Goal: Task Accomplishment & Management: Use online tool/utility

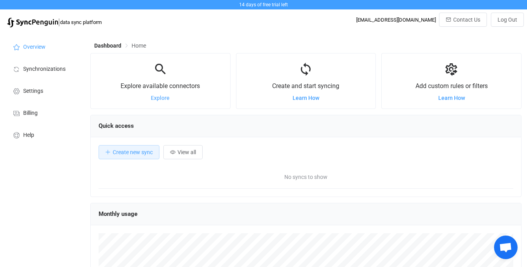
click at [159, 99] on span "Explore" at bounding box center [160, 98] width 19 height 6
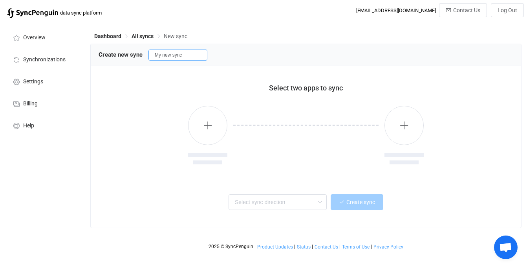
click at [165, 57] on input "My new sync" at bounding box center [177, 54] width 59 height 11
click at [210, 62] on div "Create new sync My nSAew sync" at bounding box center [306, 55] width 431 height 22
click at [172, 57] on input "My nSAew sync" at bounding box center [177, 54] width 59 height 11
type input "My new sync"
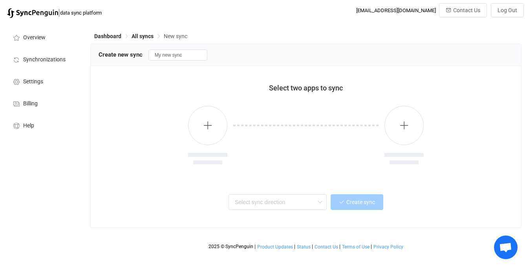
click at [331, 161] on div at bounding box center [305, 141] width 157 height 71
click at [206, 126] on icon "button" at bounding box center [208, 125] width 10 height 10
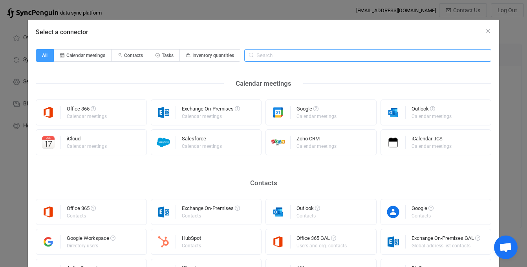
click at [294, 56] on input "Select a connector" at bounding box center [367, 55] width 247 height 13
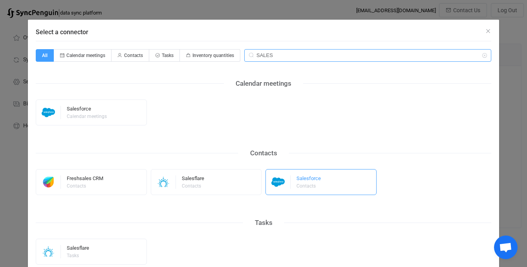
type input "SALES"
click at [304, 185] on div "Contacts" at bounding box center [308, 185] width 23 height 5
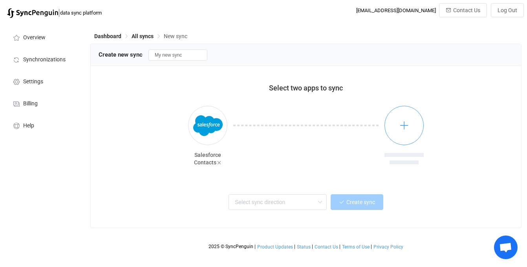
click at [411, 126] on button "button" at bounding box center [404, 125] width 39 height 39
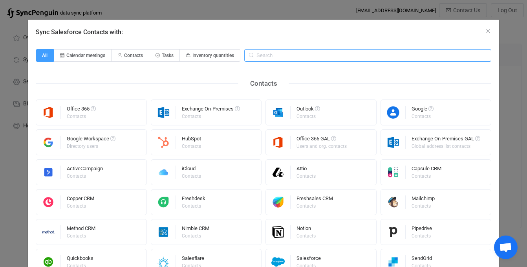
click at [277, 52] on input "Sync Salesforce Contacts with:" at bounding box center [367, 55] width 247 height 13
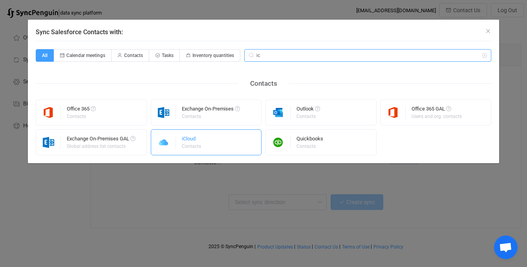
type input "ic"
click at [221, 143] on div "iCloud Contacts" at bounding box center [206, 142] width 111 height 26
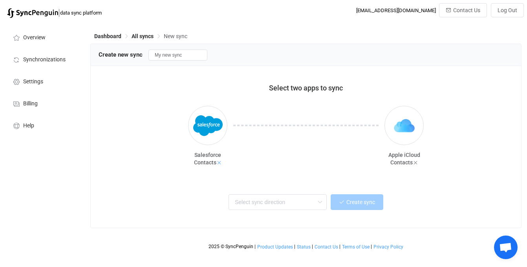
click at [219, 164] on icon at bounding box center [218, 162] width 5 height 5
click at [210, 132] on button "button" at bounding box center [207, 125] width 39 height 39
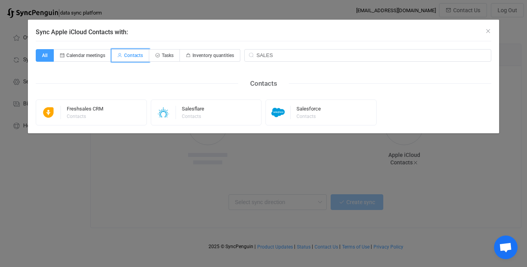
click at [130, 56] on span "Contacts" at bounding box center [133, 55] width 19 height 5
click at [119, 55] on input "Contacts" at bounding box center [116, 52] width 5 height 5
radio input "true"
radio input "false"
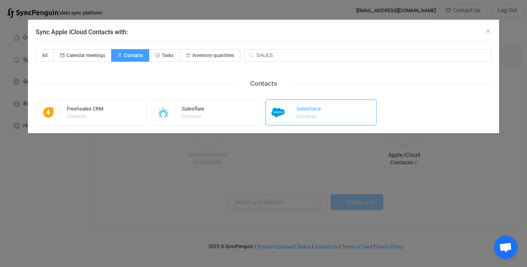
click at [315, 121] on div "Salesforce Contacts" at bounding box center [309, 112] width 24 height 20
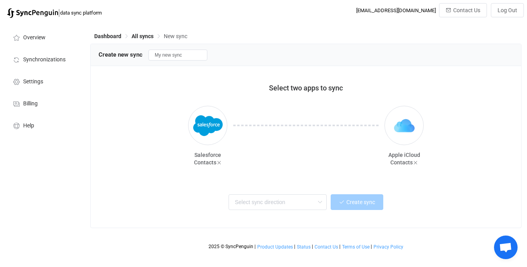
click at [121, 57] on span "Create new sync" at bounding box center [121, 54] width 44 height 7
click at [130, 62] on div "Create new sync My new sync" at bounding box center [306, 55] width 431 height 22
click at [278, 201] on input "text" at bounding box center [278, 202] width 98 height 16
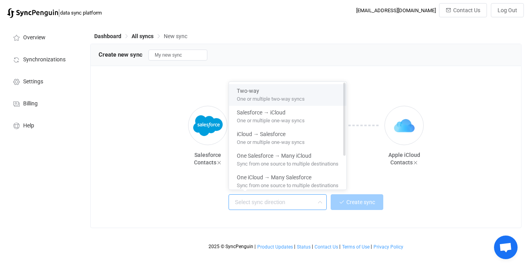
click at [259, 93] on span "One or multiple two-way syncs" at bounding box center [271, 97] width 68 height 9
type input "Two-way"
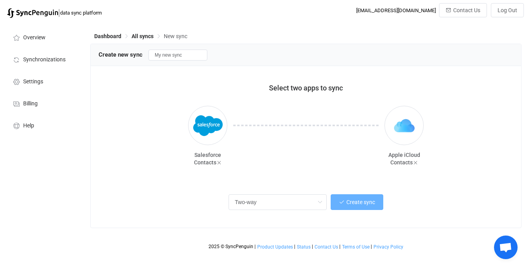
click at [349, 204] on span "Create sync" at bounding box center [360, 202] width 29 height 6
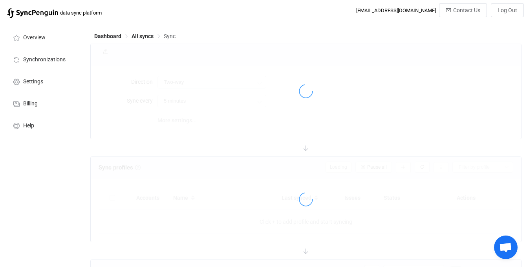
type input "10 minutes"
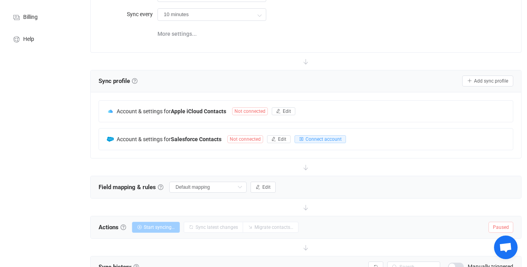
scroll to position [89, 0]
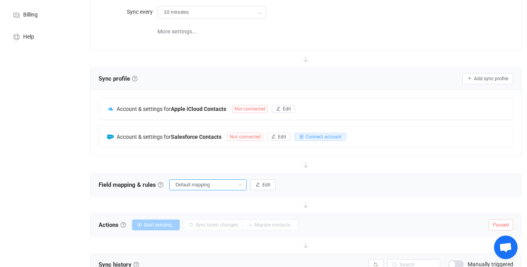
click at [193, 183] on input "Default mapping" at bounding box center [207, 184] width 77 height 11
click at [193, 185] on input "Default mapping" at bounding box center [207, 184] width 77 height 11
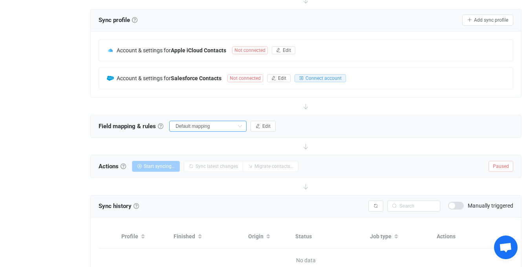
scroll to position [149, 0]
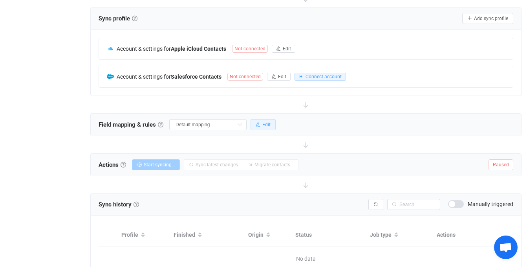
click at [256, 122] on icon "button" at bounding box center [258, 124] width 5 height 5
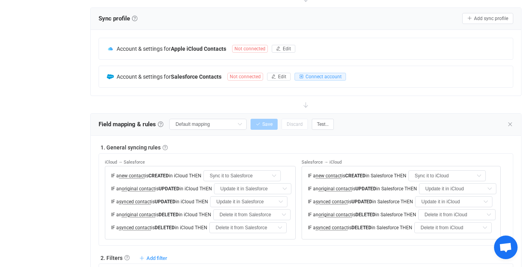
scroll to position [164, 0]
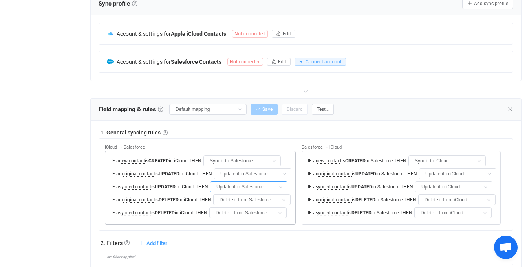
click at [252, 188] on input "Update it in Salesforce" at bounding box center [248, 186] width 77 height 11
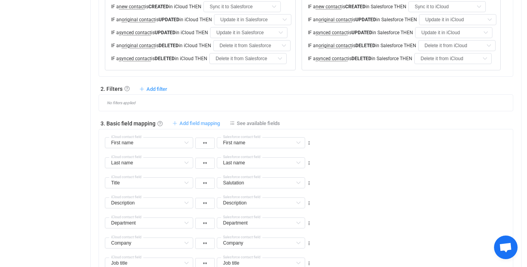
scroll to position [317, 0]
click at [153, 90] on span "Add filter" at bounding box center [157, 90] width 21 height 6
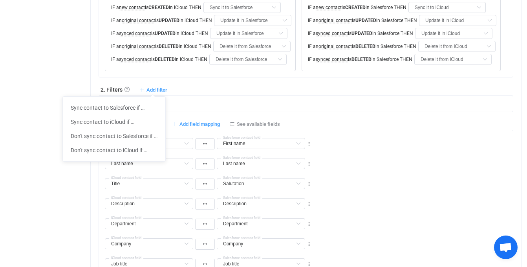
click at [208, 109] on div "No filters applied" at bounding box center [306, 103] width 415 height 17
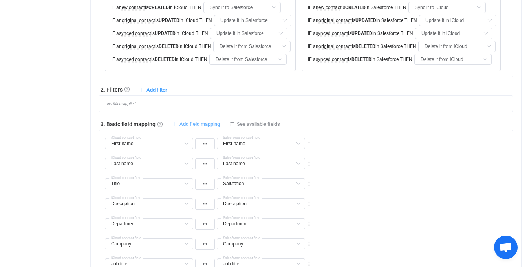
click at [201, 121] on span "Add field mapping" at bounding box center [200, 124] width 40 height 6
type input "First name"
type input "Last name"
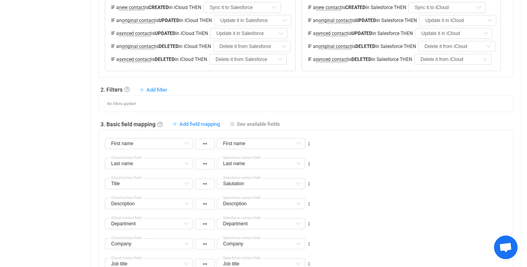
type input "Title"
type input "Salutation"
type input "Description"
type input "Department"
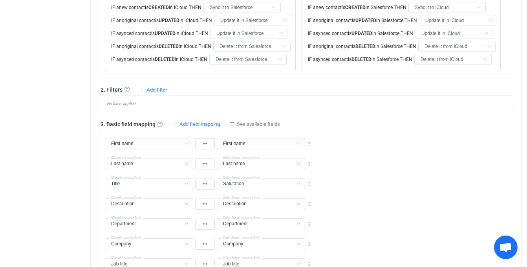
type input "Department"
type input "Company"
type input "Job title"
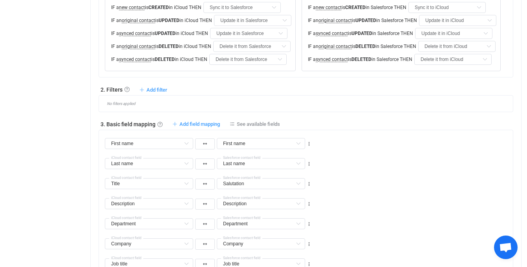
type input "Birthdate"
type input "All Emails"
type input "Emails"
type input "All Phones"
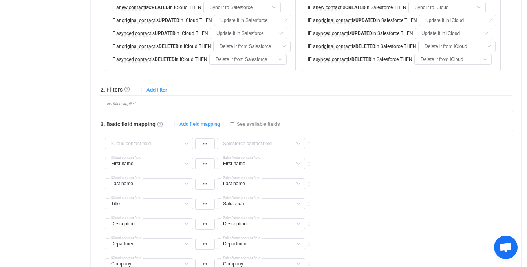
type input "All Phones"
click at [135, 168] on input "text" at bounding box center [149, 163] width 88 height 11
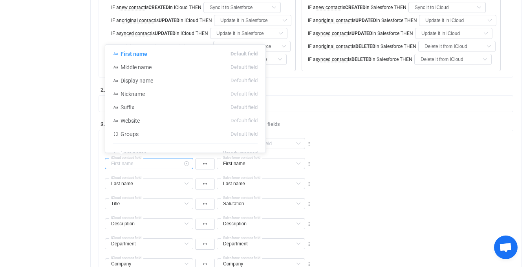
click at [135, 168] on input "text" at bounding box center [149, 163] width 88 height 11
type input "First name"
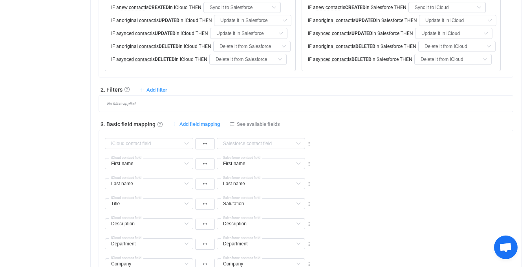
click at [449, 170] on div "Last name Last name Default field Middle name Default field Display name Defaul…" at bounding box center [309, 180] width 408 height 20
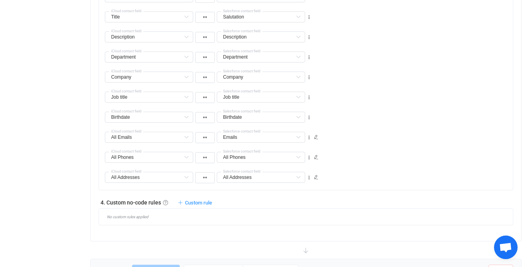
scroll to position [505, 0]
click at [197, 200] on span "Custom rule" at bounding box center [198, 201] width 27 height 6
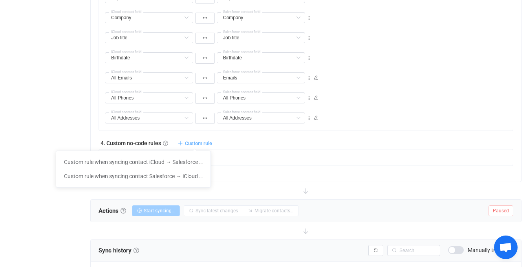
scroll to position [564, 0]
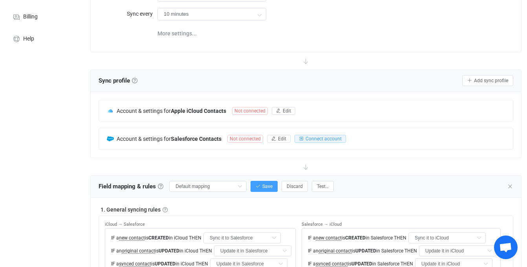
scroll to position [0, 0]
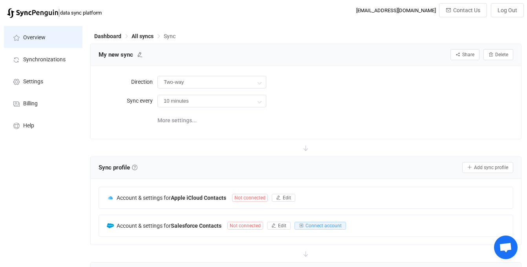
click at [34, 40] on li "Overview" at bounding box center [43, 37] width 79 height 22
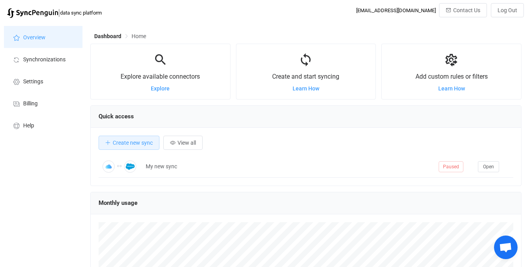
scroll to position [152, 431]
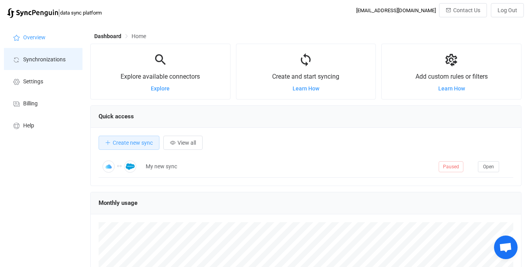
click at [57, 57] on span "Synchronizations" at bounding box center [44, 60] width 42 height 6
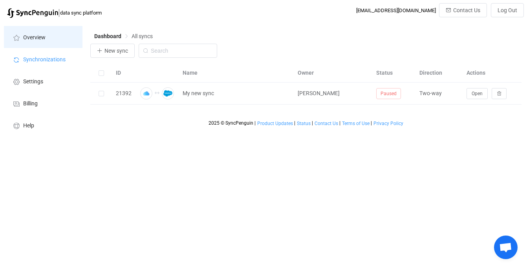
click at [56, 42] on li "Overview" at bounding box center [43, 37] width 79 height 22
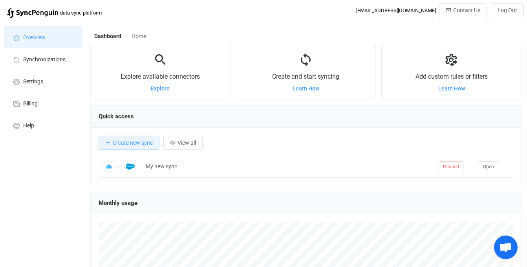
scroll to position [152, 431]
